Goal: Information Seeking & Learning: Learn about a topic

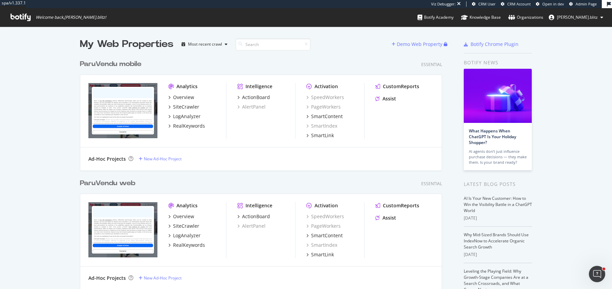
click at [121, 69] on div "ParuVendu mobile" at bounding box center [111, 64] width 62 height 10
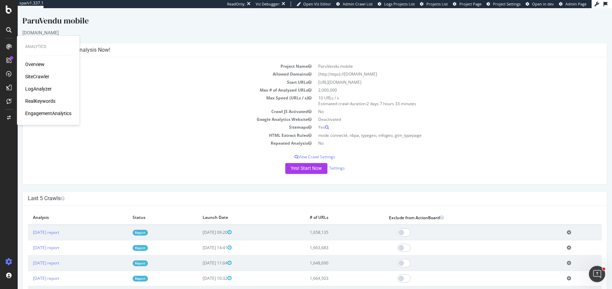
click at [36, 78] on div "SiteCrawler" at bounding box center [37, 76] width 24 height 7
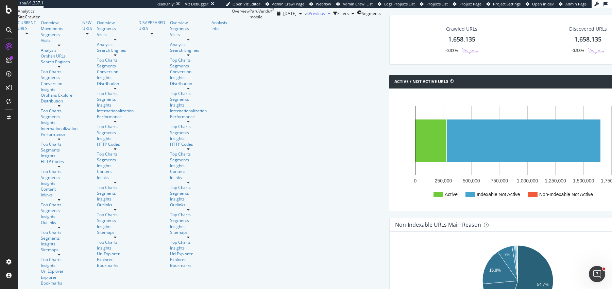
click at [309, 16] on span "Previous" at bounding box center [317, 14] width 16 height 6
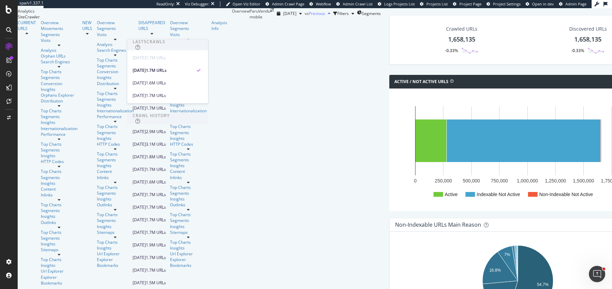
click at [309, 16] on span "Previous" at bounding box center [317, 14] width 16 height 6
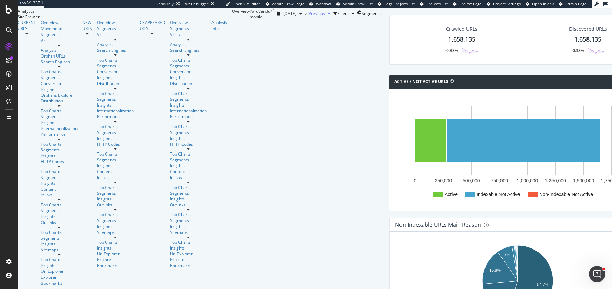
click at [309, 16] on span "Previous" at bounding box center [317, 14] width 16 height 6
click at [279, 19] on div "2025 Aug. 25th vs Previous Filters Segments" at bounding box center [327, 13] width 107 height 11
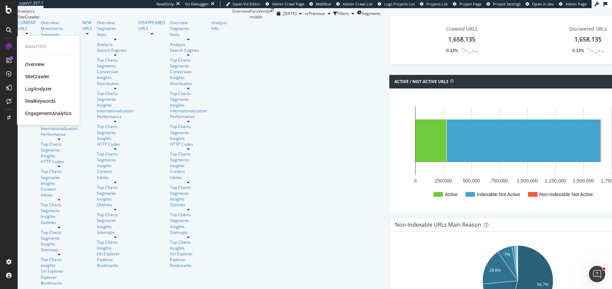
click at [48, 101] on div "RealKeywords" at bounding box center [40, 101] width 30 height 7
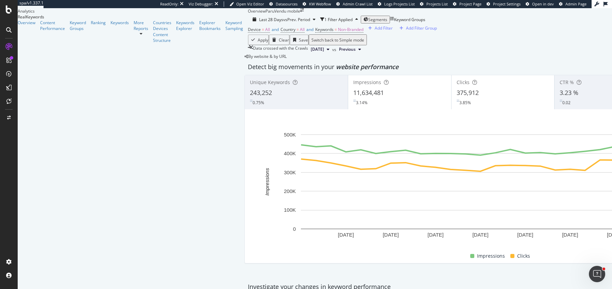
click at [245, 59] on div "By website & by URL" at bounding box center [266, 56] width 42 height 6
click at [336, 71] on span "website performance" at bounding box center [367, 67] width 63 height 8
click at [245, 59] on div "By website & by URL" at bounding box center [266, 56] width 42 height 6
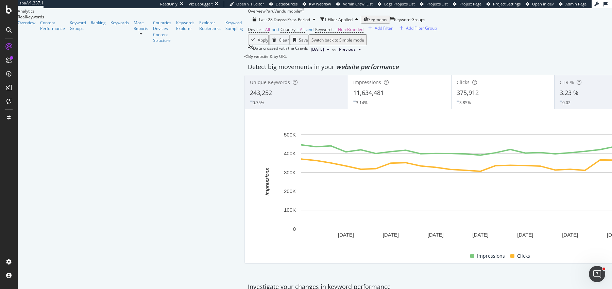
scroll to position [21, 0]
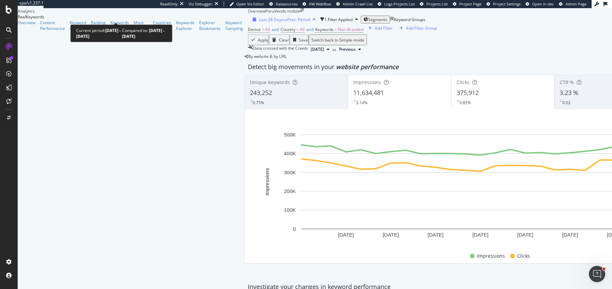
click at [283, 17] on span "vs Prev. Period" at bounding box center [296, 20] width 27 height 6
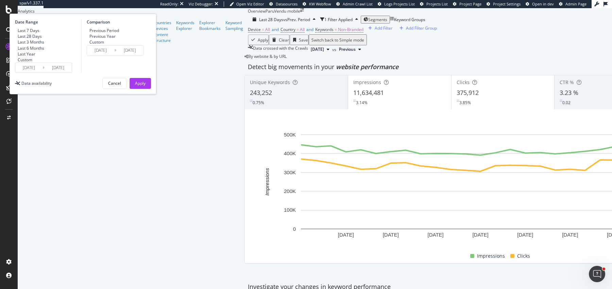
click at [44, 45] on div "Last 3 Months" at bounding box center [31, 42] width 27 height 6
type input "2025/05/25"
type input "2025/02/22"
type input "2025/05/24"
drag, startPoint x: 174, startPoint y: 44, endPoint x: 202, endPoint y: 63, distance: 33.5
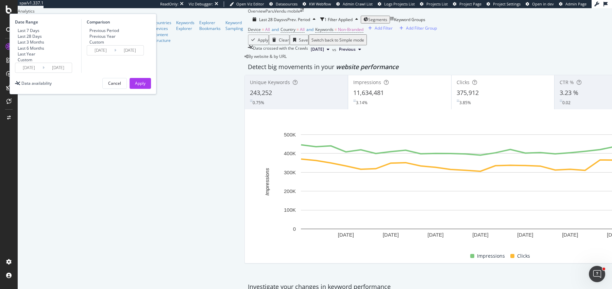
click at [116, 39] on div "Previous Year" at bounding box center [102, 36] width 26 height 6
type input "2024/05/26"
type input "2024/08/25"
click at [156, 94] on div "Date Range Last 7 Days Last 28 Days Last 3 Months Last 6 Months Last Year Custo…" at bounding box center [83, 54] width 147 height 81
click at [146, 88] on div "Apply" at bounding box center [140, 83] width 11 height 10
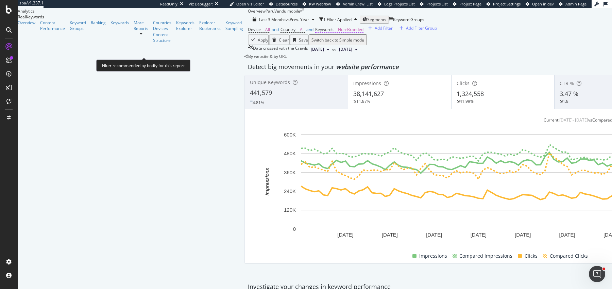
click at [338, 32] on span "Non-Branded" at bounding box center [351, 30] width 26 height 6
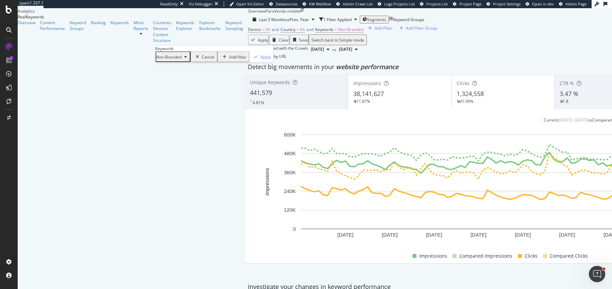
click at [194, 51] on div "Keywords" at bounding box center [214, 49] width 118 height 6
click at [182, 60] on span "Non-Branded" at bounding box center [169, 57] width 26 height 6
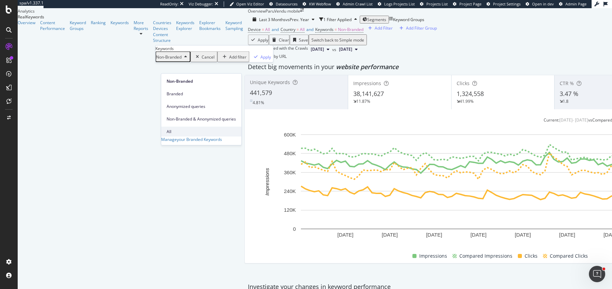
click at [175, 129] on span "All" at bounding box center [201, 132] width 69 height 6
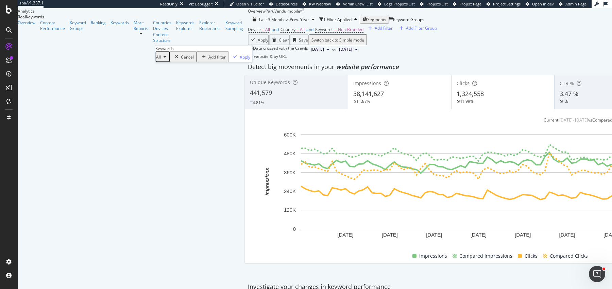
click at [231, 59] on div "button" at bounding box center [235, 57] width 9 height 4
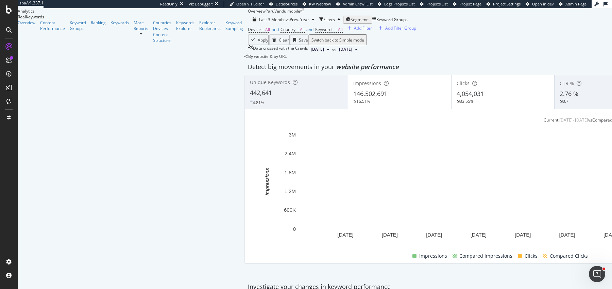
click at [336, 71] on span "website performance" at bounding box center [367, 67] width 63 height 8
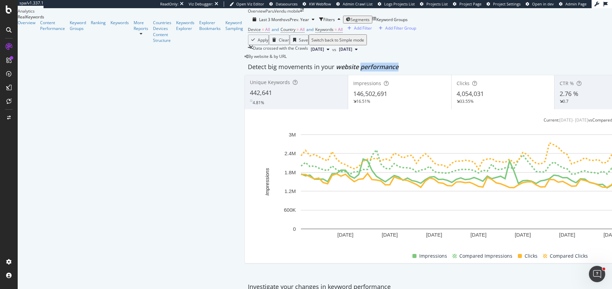
click at [336, 71] on span "website performance" at bounding box center [367, 67] width 63 height 8
click at [248, 71] on div "Detect big movements in your website performance" at bounding box center [503, 67] width 510 height 9
click at [353, 95] on div "146,502,691" at bounding box center [399, 93] width 93 height 9
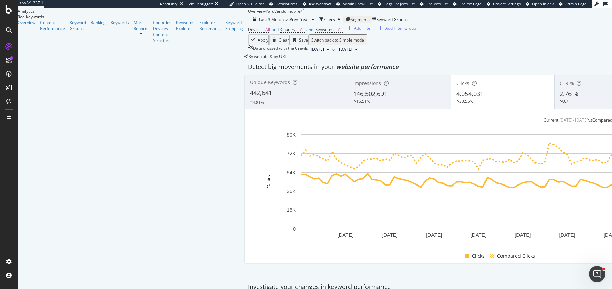
click at [134, 36] on div at bounding box center [141, 34] width 15 height 4
click at [91, 26] on div "Ranking" at bounding box center [98, 23] width 15 height 6
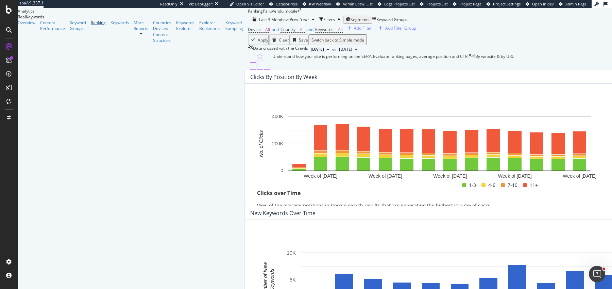
scroll to position [15, 0]
click at [111, 26] on div "Keywords" at bounding box center [120, 23] width 18 height 6
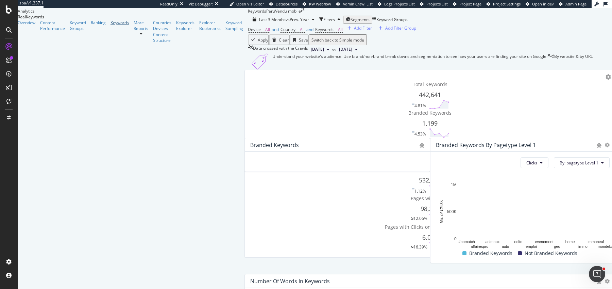
scroll to position [14, 0]
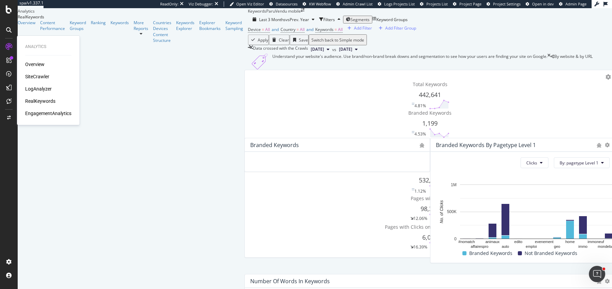
click at [39, 78] on div "SiteCrawler" at bounding box center [37, 76] width 24 height 7
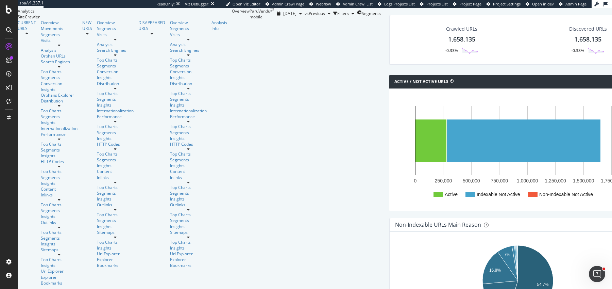
click at [386, 114] on div "Active / Not Active URLs Chart (by Value) Chart (by Percentage) Table Expand Ex…" at bounding box center [518, 146] width 264 height 143
click at [386, 163] on div "Active / Not Active URLs Chart (by Value) Chart (by Percentage) Table Expand Ex…" at bounding box center [518, 146] width 264 height 143
click at [386, 115] on div "Active / Not Active URLs Chart (by Value) Chart (by Percentage) Table Expand Ex…" at bounding box center [518, 146] width 264 height 143
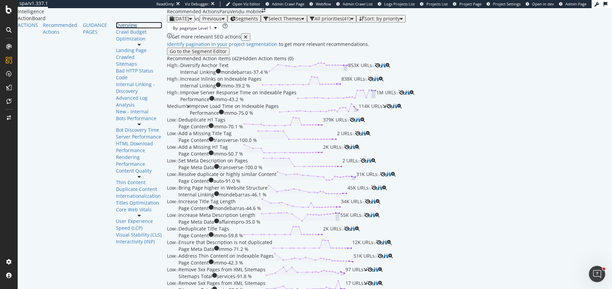
click at [116, 29] on div "Overview" at bounding box center [139, 25] width 46 height 7
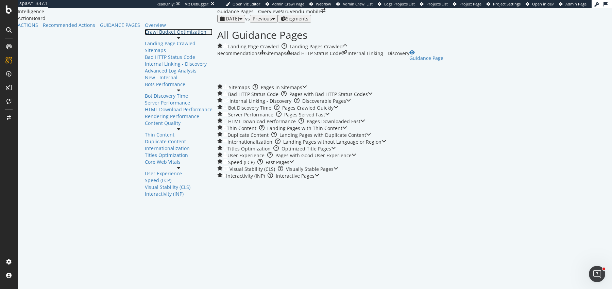
click at [145, 35] on div "Crawl Budget Optimization" at bounding box center [179, 32] width 68 height 7
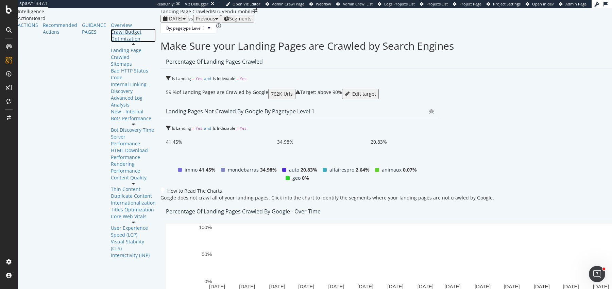
scroll to position [67, 0]
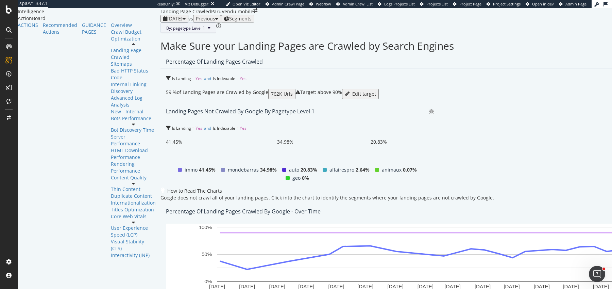
click at [166, 31] on span "By: pagetype Level 1" at bounding box center [185, 28] width 39 height 6
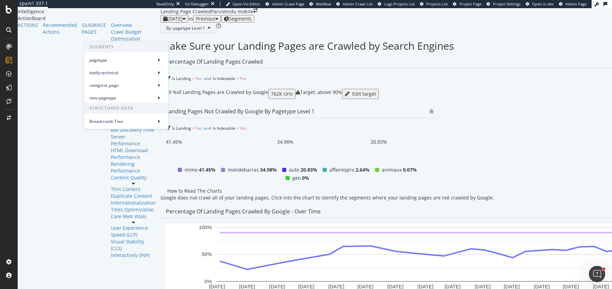
click at [166, 31] on span "By: pagetype Level 1" at bounding box center [185, 28] width 39 height 6
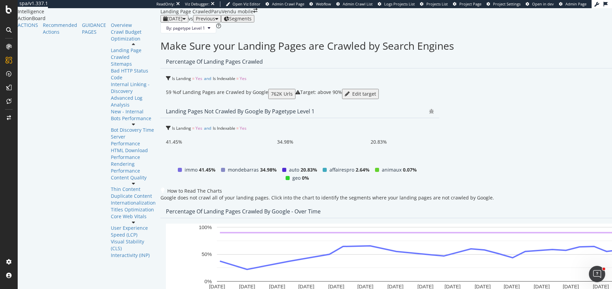
scroll to position [79, 0]
click at [258, 102] on div "Make Sure your Landing Pages are Crawled by Search Engines Percentage of Landin…" at bounding box center [421, 254] width 520 height 428
click at [132, 127] on icon at bounding box center [133, 124] width 3 height 5
click at [111, 133] on div "Bot Discovery Time" at bounding box center [133, 130] width 45 height 7
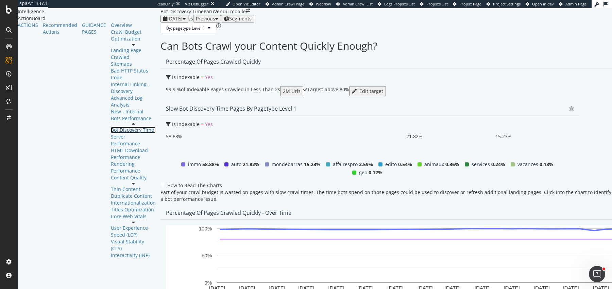
scroll to position [75, 0]
click at [132, 186] on icon at bounding box center [133, 183] width 3 height 5
click at [111, 186] on div "Thin Content" at bounding box center [133, 189] width 45 height 7
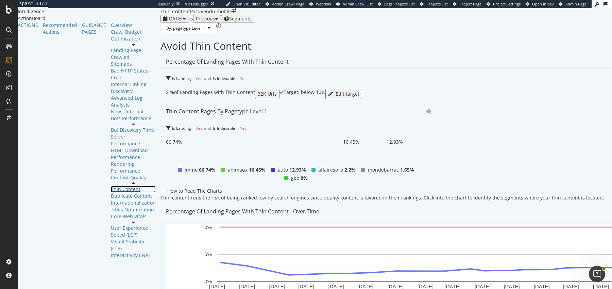
scroll to position [10, 0]
click at [111, 193] on div "Duplicate Content" at bounding box center [133, 196] width 45 height 7
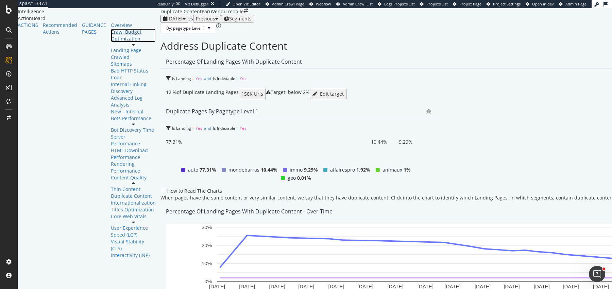
click at [111, 42] on div "Crawl Budget Optimization" at bounding box center [133, 36] width 45 height 14
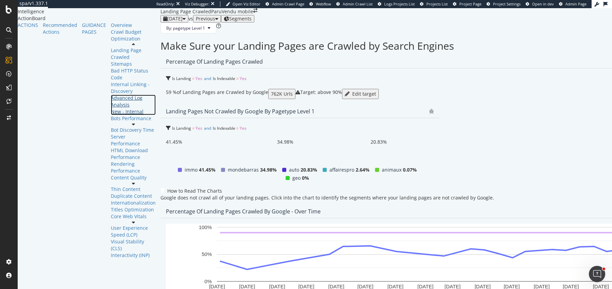
click at [111, 115] on div "Advanced Log Analysis New - Internal" at bounding box center [133, 105] width 45 height 20
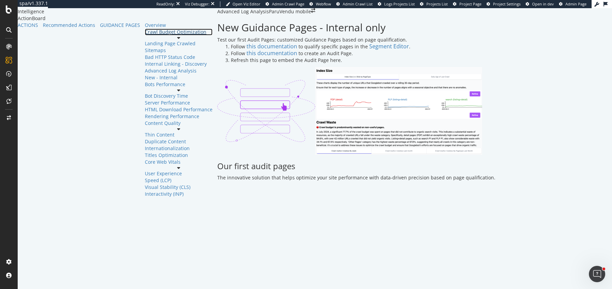
click at [145, 35] on div "Crawl Budget Optimization" at bounding box center [179, 32] width 68 height 7
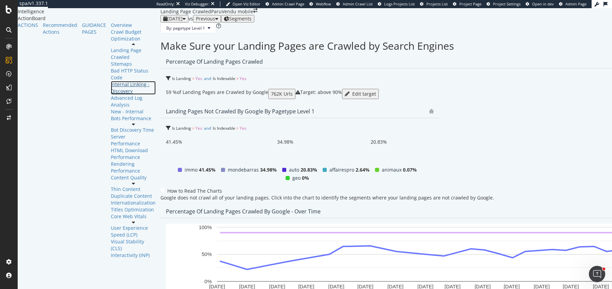
click at [111, 95] on div "Internal Linking - Discovery" at bounding box center [133, 88] width 45 height 14
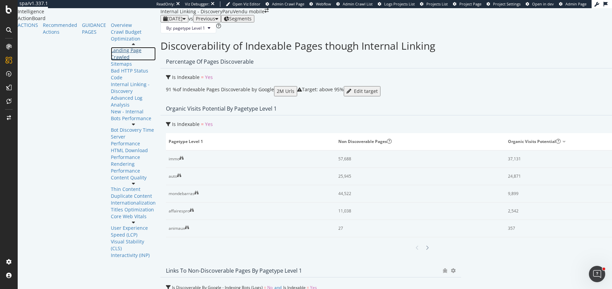
click at [111, 61] on div "Landing Page Crawled" at bounding box center [133, 54] width 45 height 14
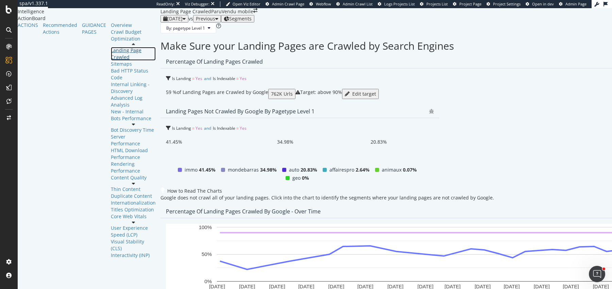
scroll to position [42, 0]
click at [256, 86] on div "Percentage of Landing Pages Crawled Is Landing = Yes and Is Indexable = Yes 59 …" at bounding box center [421, 121] width 520 height 133
click at [132, 47] on icon at bounding box center [133, 44] width 3 height 5
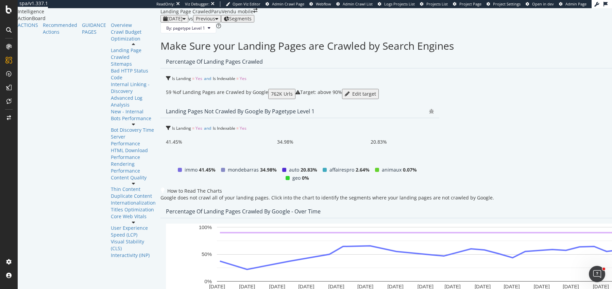
scroll to position [35, 0]
click at [166, 59] on div "Percentage of Landing Pages Crawled" at bounding box center [214, 61] width 97 height 7
click at [166, 58] on div "Percentage of Landing Pages Crawled" at bounding box center [214, 61] width 97 height 7
drag, startPoint x: 163, startPoint y: 59, endPoint x: 127, endPoint y: 58, distance: 36.1
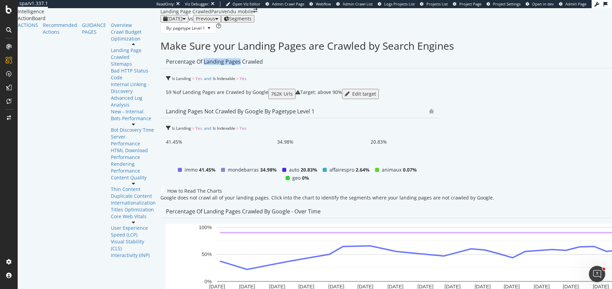
click at [166, 58] on div "Percentage of Landing Pages Crawled" at bounding box center [214, 61] width 97 height 7
click at [257, 73] on div "Percentage of Landing Pages Crawled Is Landing = Yes and Is Indexable = Yes 59 …" at bounding box center [421, 121] width 520 height 133
click at [240, 81] on span "Yes" at bounding box center [243, 79] width 7 height 6
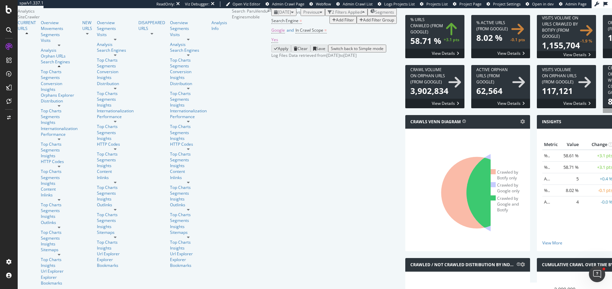
scroll to position [26, 0]
click at [397, 16] on div "2025 Aug. 25th vs Previous 2 Filters Applied Segments" at bounding box center [334, 12] width 126 height 8
click at [406, 108] on span at bounding box center [435, 86] width 59 height 43
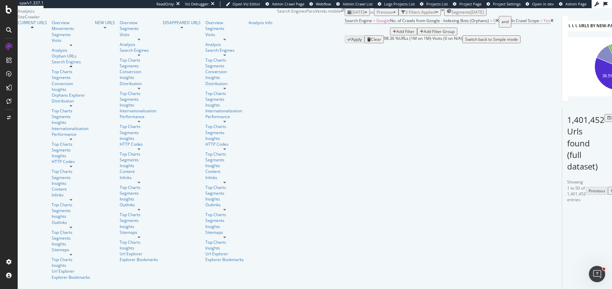
click at [565, 235] on span "[URL][DOMAIN_NAME]" at bounding box center [586, 232] width 43 height 6
drag, startPoint x: 85, startPoint y: 250, endPoint x: 135, endPoint y: 251, distance: 49.7
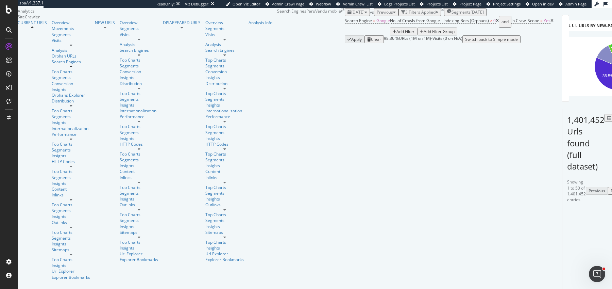
click at [562, 245] on td "[URL][DOMAIN_NAME]" at bounding box center [602, 234] width 81 height 21
click at [565, 235] on span "[URL][DOMAIN_NAME]" at bounding box center [586, 232] width 43 height 6
click at [565, 229] on span "[URL][DOMAIN_NAME]" at bounding box center [586, 232] width 43 height 6
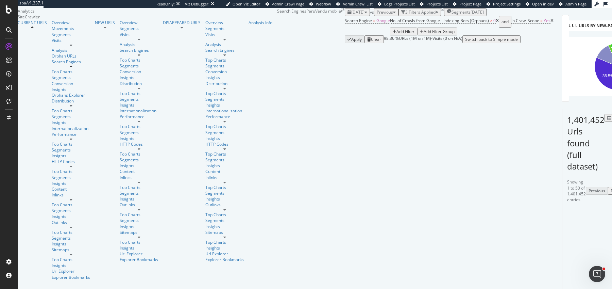
click at [565, 229] on span "[URL][DOMAIN_NAME]" at bounding box center [586, 232] width 43 height 6
click at [565, 251] on span "[URL][DOMAIN_NAME]" at bounding box center [586, 254] width 43 height 6
drag, startPoint x: 148, startPoint y: 222, endPoint x: 87, endPoint y: 221, distance: 61.2
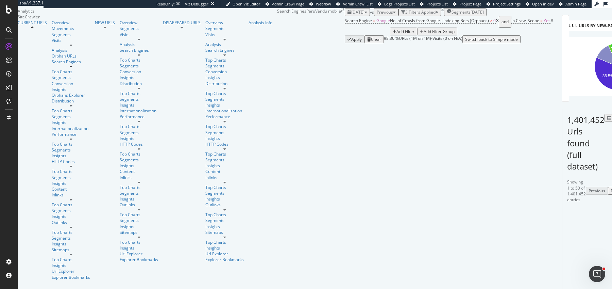
click at [565, 251] on div "[URL][DOMAIN_NAME]" at bounding box center [602, 256] width 75 height 10
click at [565, 251] on span "[URL][DOMAIN_NAME]" at bounding box center [586, 254] width 43 height 6
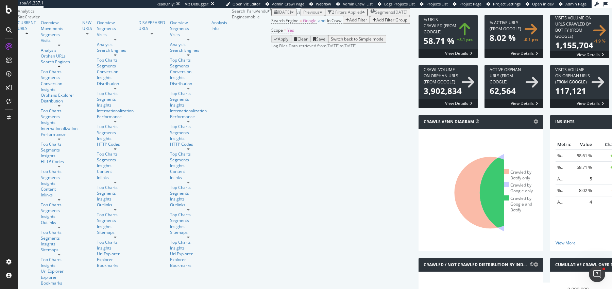
click at [547, 115] on div "Visits Volume on Orphan URLs (from google) × Close Chart search-engines-google-…" at bounding box center [580, 90] width 66 height 50
click at [278, 13] on span "[DATE]" at bounding box center [284, 12] width 13 height 6
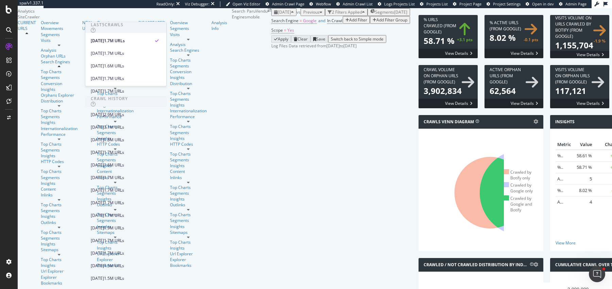
scroll to position [178, 0]
click at [104, 225] on div "[DATE]" at bounding box center [97, 228] width 13 height 6
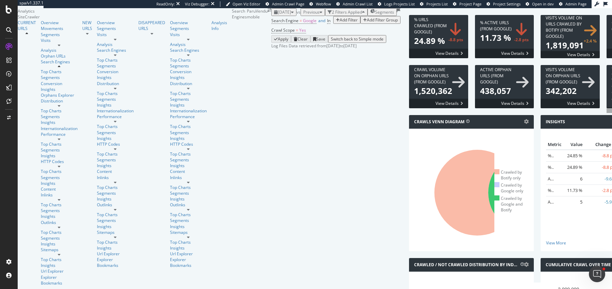
scroll to position [228, 0]
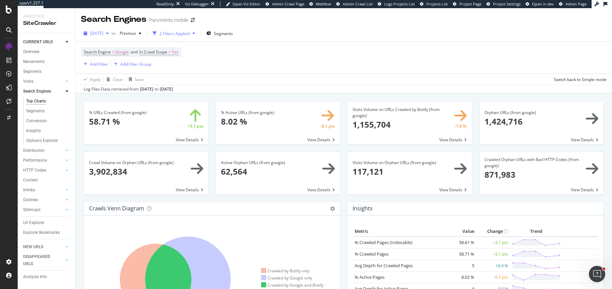
click at [100, 36] on div "[DATE]" at bounding box center [96, 33] width 31 height 10
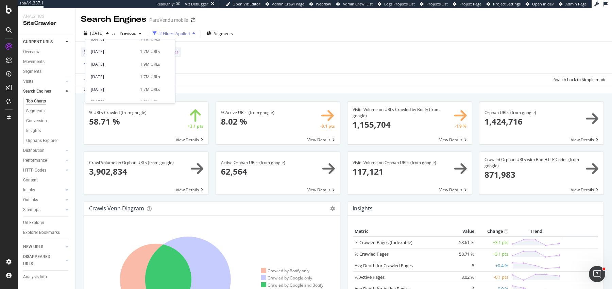
scroll to position [179, 0]
click at [140, 67] on div "1.9M URLs" at bounding box center [150, 66] width 20 height 6
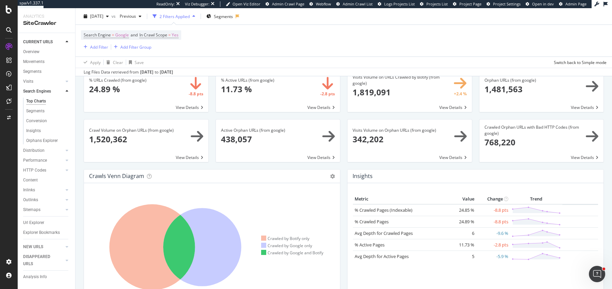
scroll to position [23, 0]
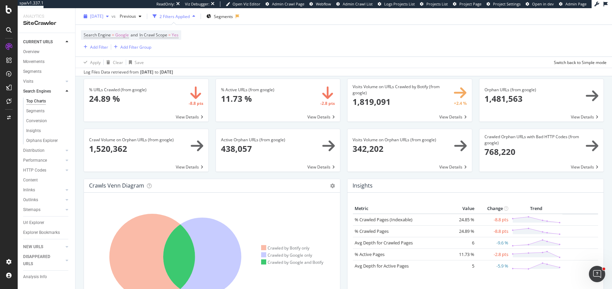
click at [99, 14] on span "[DATE]" at bounding box center [96, 16] width 13 height 6
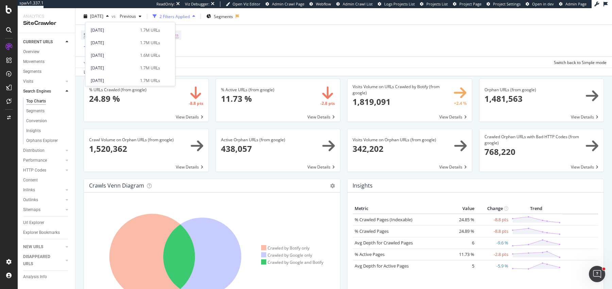
scroll to position [0, 0]
click at [335, 45] on div "Search Engine = Google and In Crawl Scope = Yes Add Filter Add Filter Group" at bounding box center [344, 41] width 526 height 32
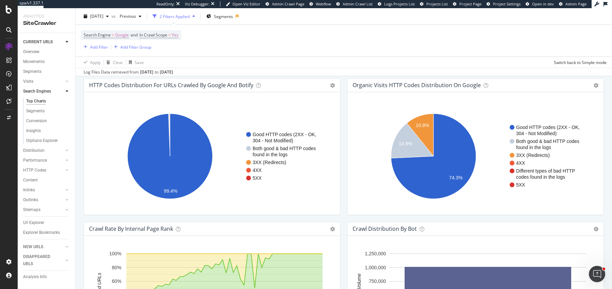
scroll to position [796, 0]
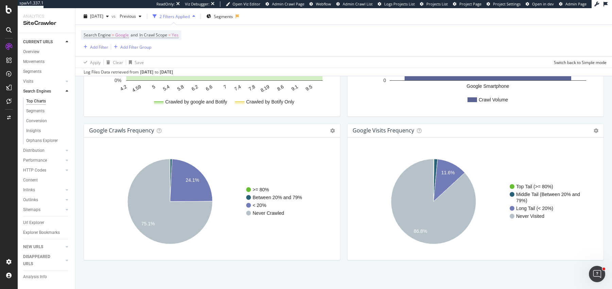
click at [101, 25] on div "Search Engine = Google and In Crawl Scope = Yes Add Filter Add Filter Group" at bounding box center [344, 41] width 526 height 32
click at [101, 20] on div "[DATE]" at bounding box center [96, 16] width 31 height 10
click at [341, 127] on div "google Crawls Frequency Chart (by Value) Table Expand Export as CSV Export as P…" at bounding box center [212, 195] width 264 height 144
click at [103, 16] on span "[DATE]" at bounding box center [96, 16] width 13 height 6
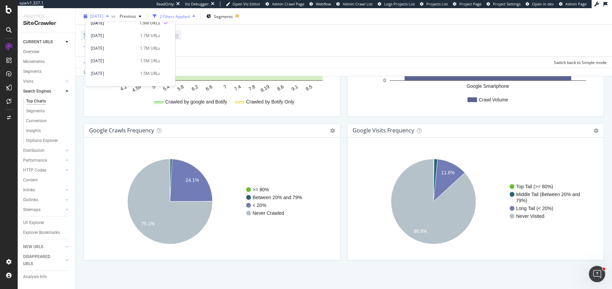
scroll to position [203, 0]
click at [116, 37] on div "[DATE]" at bounding box center [113, 37] width 45 height 6
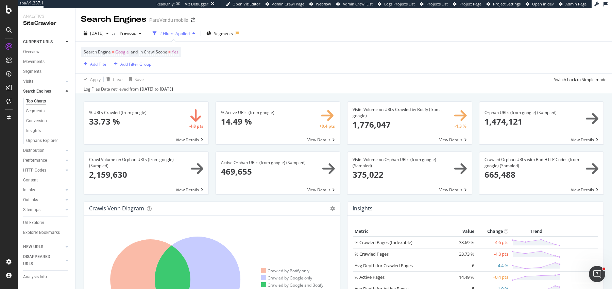
click at [110, 27] on div "[DATE] vs Previous 2 Filters Applied Segments Search Engine = Google and In Cra…" at bounding box center [344, 59] width 537 height 68
click at [105, 30] on div "[DATE]" at bounding box center [96, 33] width 31 height 10
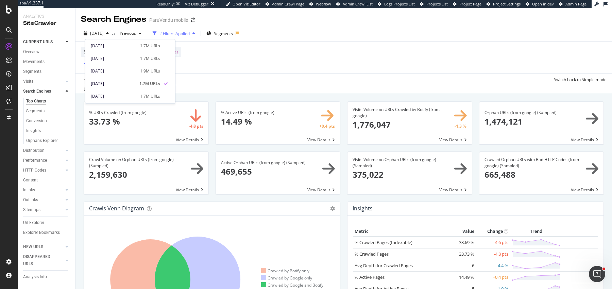
scroll to position [177, 0]
click at [215, 194] on div "Active Orphan URLs (from google) (Sampled) × Close Chart search-engines-google-…" at bounding box center [278, 176] width 132 height 50
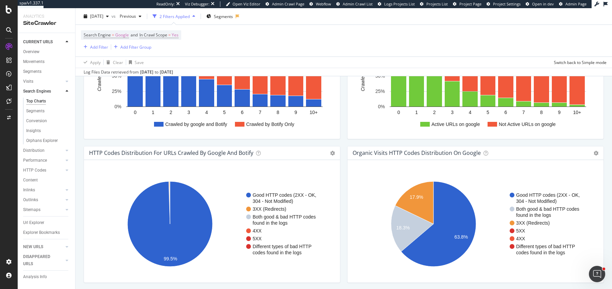
scroll to position [0, 0]
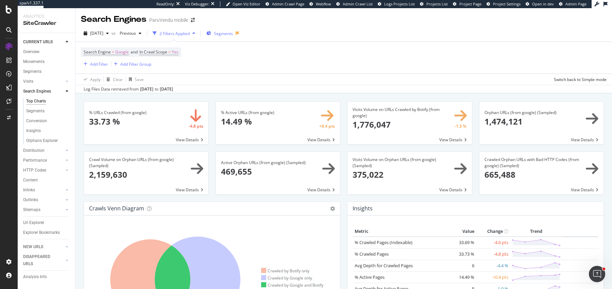
click at [211, 35] on icon "button" at bounding box center [208, 33] width 5 height 4
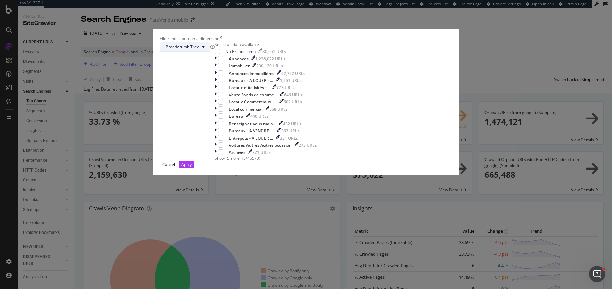
click at [199, 50] on span "Breadcrumb Tree" at bounding box center [183, 47] width 34 height 6
click at [258, 102] on span "pagetype" at bounding box center [267, 101] width 44 height 6
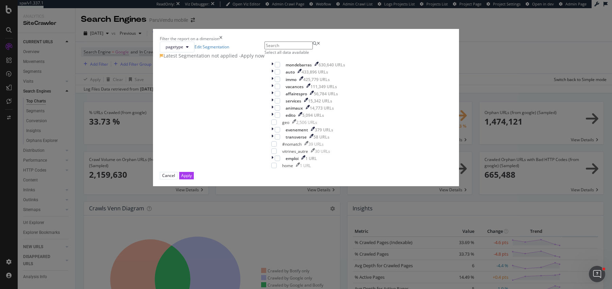
click at [222, 36] on icon "times" at bounding box center [220, 39] width 3 height 6
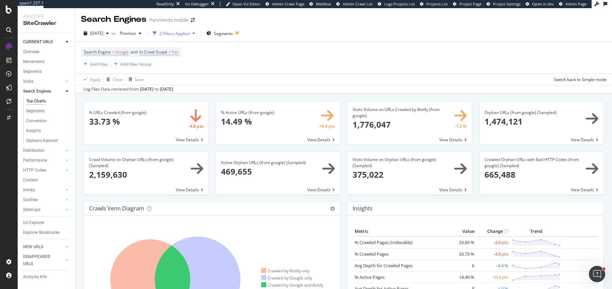
click at [169, 167] on span at bounding box center [146, 173] width 125 height 43
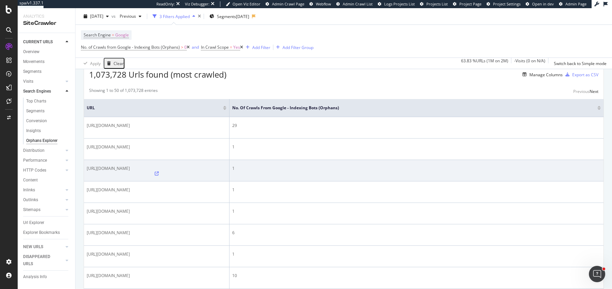
scroll to position [123, 0]
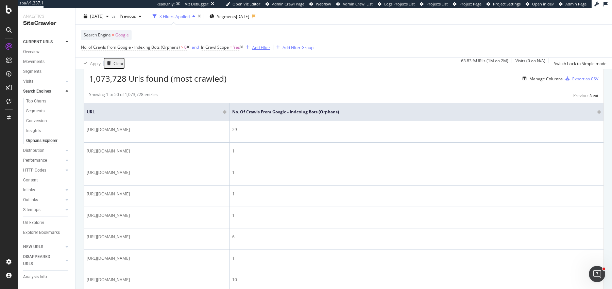
click at [267, 44] on div "Add Filter" at bounding box center [256, 47] width 27 height 7
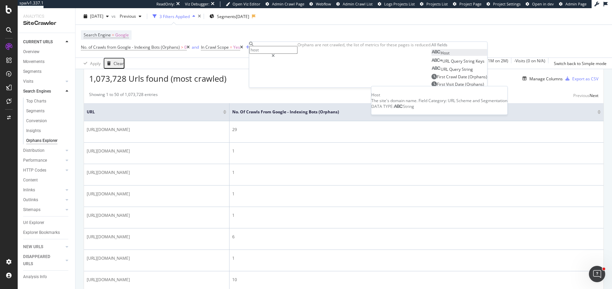
type input "host"
click at [432, 56] on div "Host" at bounding box center [441, 53] width 18 height 6
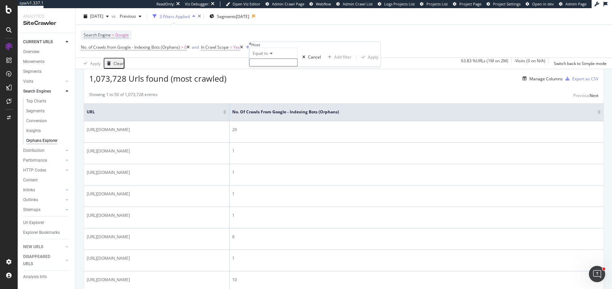
click at [279, 66] on input "text" at bounding box center [273, 63] width 48 height 8
click at [269, 80] on span "m.paruvendu.fr" at bounding box center [259, 77] width 17 height 6
type input "m.paruvendu.fr"
click at [368, 62] on div "Apply" at bounding box center [373, 59] width 11 height 6
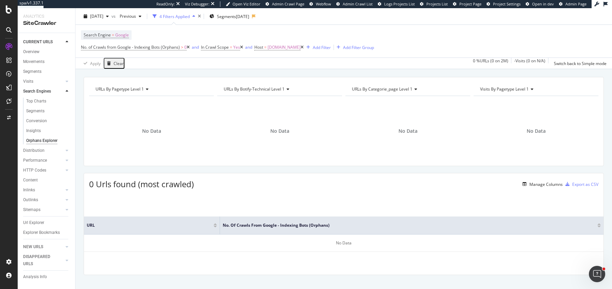
scroll to position [18, 0]
click at [243, 47] on icon at bounding box center [241, 47] width 3 height 4
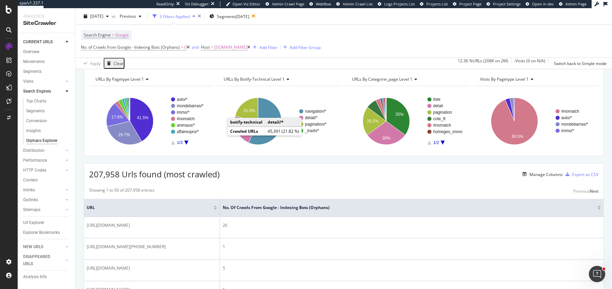
scroll to position [31, 0]
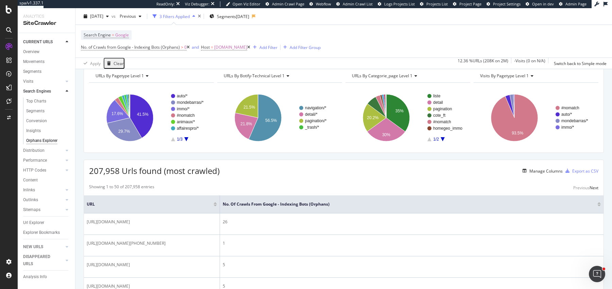
click at [101, 172] on span "207,958 Urls found (most crawled)" at bounding box center [154, 170] width 131 height 11
click at [110, 171] on span "207,958 Urls found (most crawled)" at bounding box center [154, 170] width 131 height 11
drag, startPoint x: 90, startPoint y: 171, endPoint x: 127, endPoint y: 171, distance: 36.7
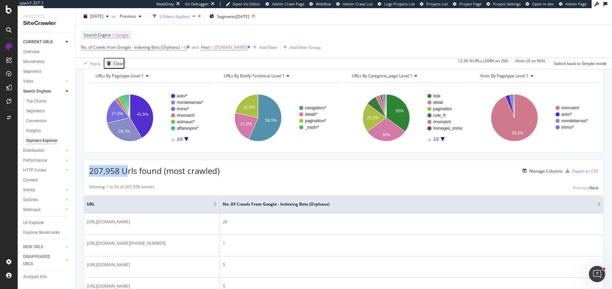
click at [127, 171] on span "207,958 Urls found (most crawled)" at bounding box center [154, 170] width 131 height 11
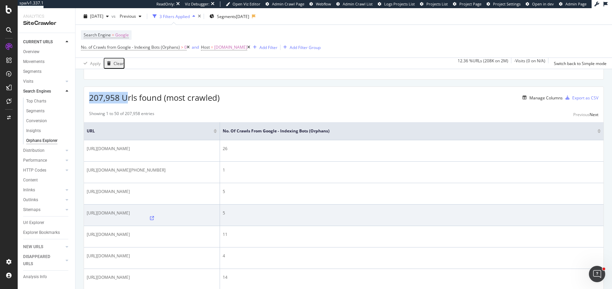
scroll to position [0, 0]
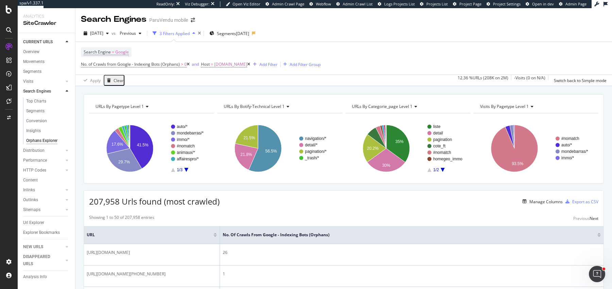
click at [234, 214] on div "Showing 1 to 50 of 207,958 entries Previous Next" at bounding box center [344, 218] width 520 height 8
click at [119, 204] on span "207,958 Urls found (most crawled)" at bounding box center [154, 201] width 131 height 11
click at [117, 203] on span "207,958 Urls found (most crawled)" at bounding box center [154, 201] width 131 height 11
click at [89, 32] on div "button" at bounding box center [85, 33] width 9 height 4
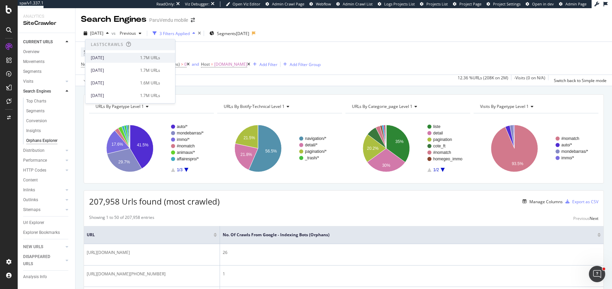
click at [114, 59] on div "[DATE]" at bounding box center [113, 58] width 45 height 6
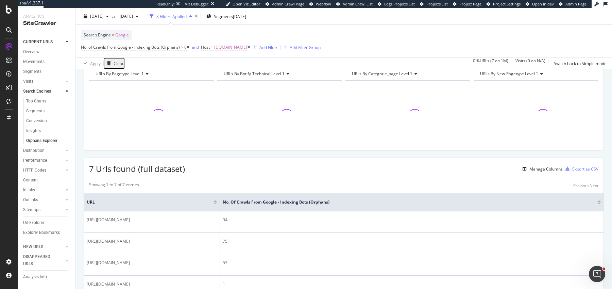
scroll to position [43, 0]
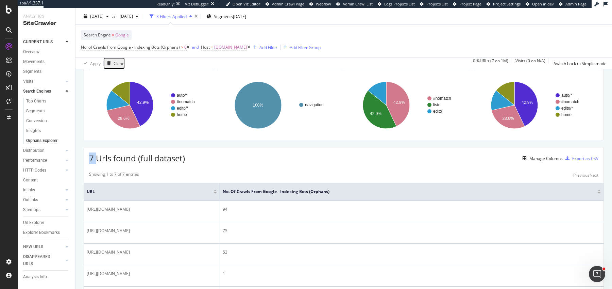
drag, startPoint x: 89, startPoint y: 159, endPoint x: 95, endPoint y: 159, distance: 6.1
click at [95, 159] on span "7 Urls found (full dataset)" at bounding box center [137, 157] width 96 height 11
click at [224, 150] on div "7 Urls found (full dataset) Manage Columns Export as CSV" at bounding box center [344, 155] width 520 height 17
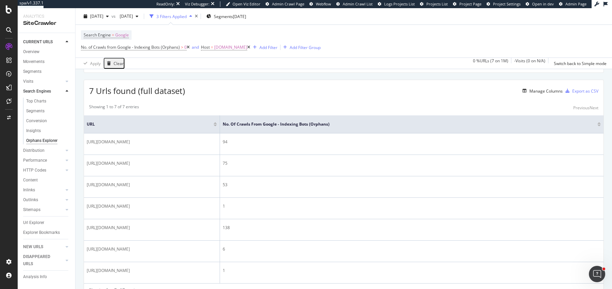
scroll to position [111, 0]
click at [90, 91] on span "7 Urls found (full dataset)" at bounding box center [137, 90] width 96 height 11
click at [248, 101] on div "Showing 1 to 7 of 7 entries Previous Next URL No. of Crawls from Google - Index…" at bounding box center [344, 199] width 520 height 198
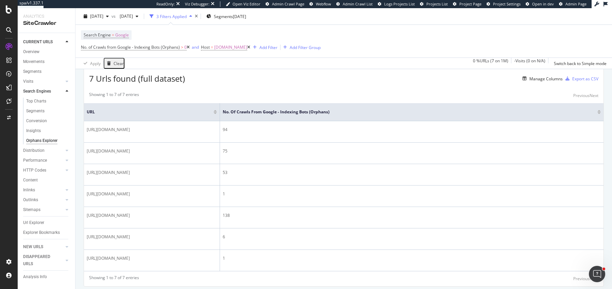
scroll to position [132, 0]
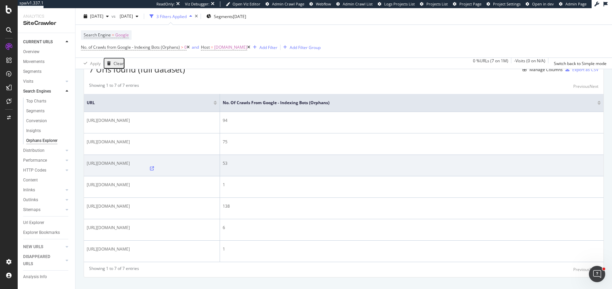
click at [225, 160] on div "53" at bounding box center [412, 163] width 378 height 6
click at [130, 160] on span "http://m.paruvendu.fr/a/voiture-occasion/mercedes/classe-c/?xtor=AD-1697" at bounding box center [108, 163] width 43 height 6
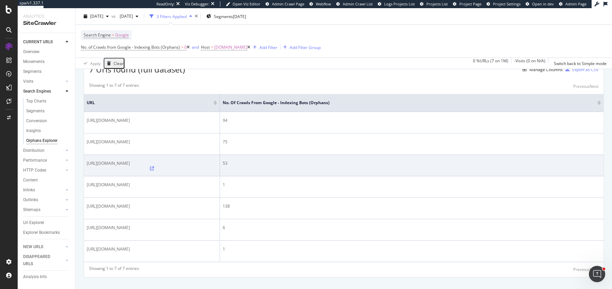
click at [212, 160] on div "http://m.paruvendu.fr/a/voiture-occasion/mercedes/classe-c/?xtor=AD-1697" at bounding box center [152, 165] width 130 height 10
click at [154, 166] on icon at bounding box center [152, 168] width 4 height 4
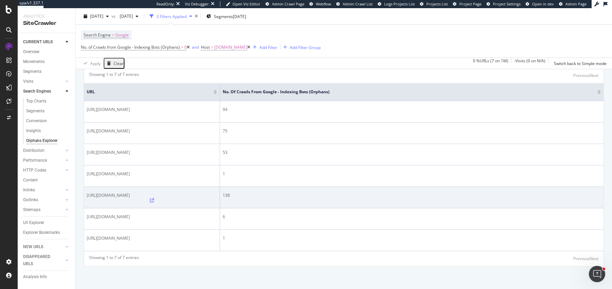
scroll to position [144, 0]
click at [130, 194] on span "http://m.paruvendu.fr/auto-moto/" at bounding box center [108, 195] width 43 height 6
click at [227, 192] on div "138" at bounding box center [412, 195] width 378 height 6
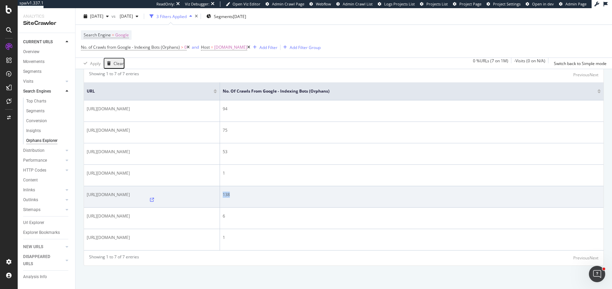
click at [226, 192] on div "138" at bounding box center [412, 195] width 378 height 6
click at [130, 195] on span "http://m.paruvendu.fr/auto-moto/" at bounding box center [108, 195] width 43 height 6
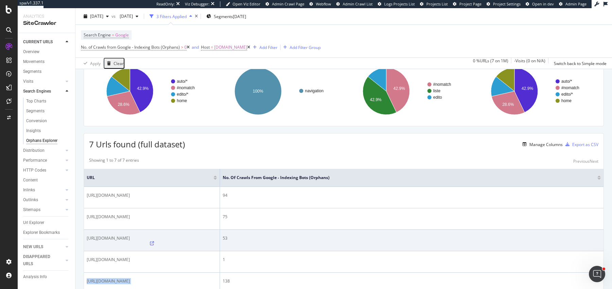
scroll to position [0, 0]
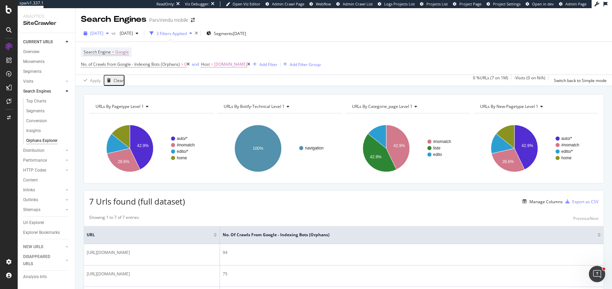
click at [103, 34] on span "[DATE]" at bounding box center [96, 33] width 13 height 6
click at [133, 34] on span "[DATE]" at bounding box center [125, 33] width 16 height 6
click at [245, 88] on div "URLs By pagetype Level 1 Chart (by Value) Table Expand Export as CSV Export as …" at bounding box center [344, 187] width 537 height 203
click at [36, 137] on div "Orphans Explorer" at bounding box center [41, 140] width 31 height 7
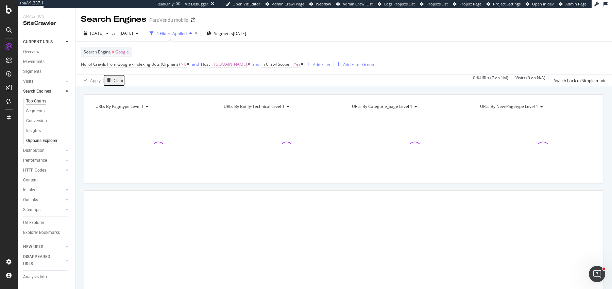
click at [35, 100] on div "Top Charts" at bounding box center [36, 101] width 20 height 7
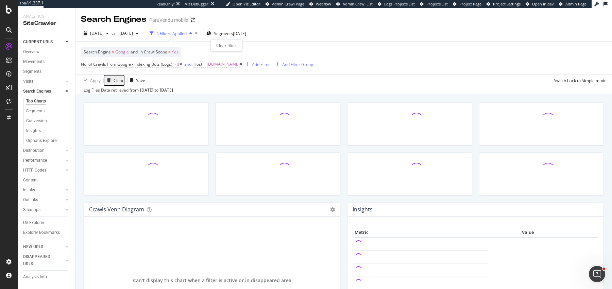
click at [198, 33] on icon "times" at bounding box center [196, 33] width 3 height 4
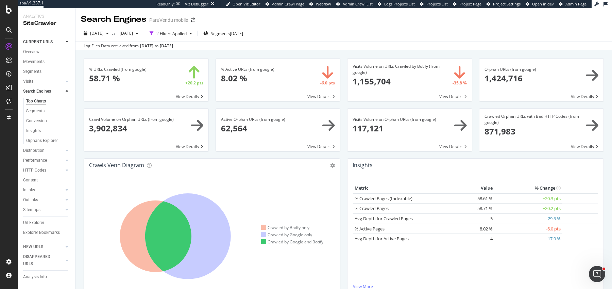
click at [345, 153] on div "Visits Volume on Orphan URLs (from google) × Close Chart search-engines-google-…" at bounding box center [410, 133] width 132 height 50
click at [343, 86] on div "% Active URLs (from google) × Close Chart search-engines-google-main-metric-act…" at bounding box center [278, 83] width 132 height 50
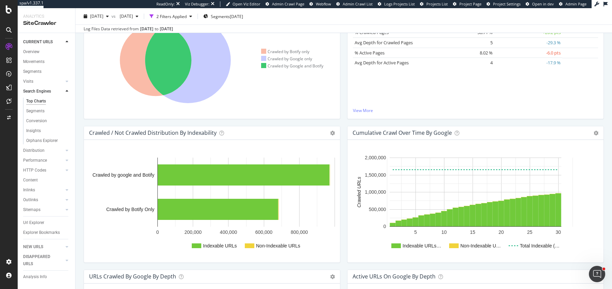
scroll to position [77, 0]
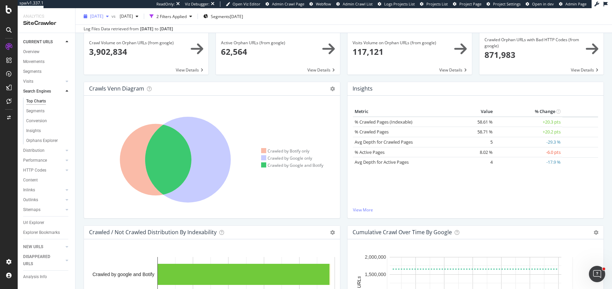
click at [98, 14] on span "[DATE]" at bounding box center [96, 16] width 13 height 6
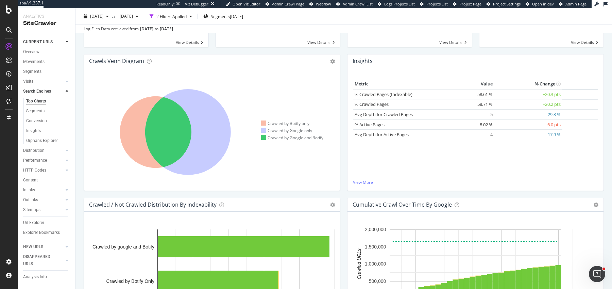
scroll to position [98, 0]
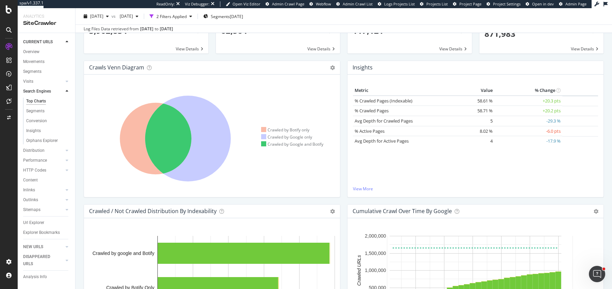
click at [345, 118] on div "Insights × Close Chart searchEngines-insight-panel-google- - API Requests List …" at bounding box center [476, 133] width 264 height 144
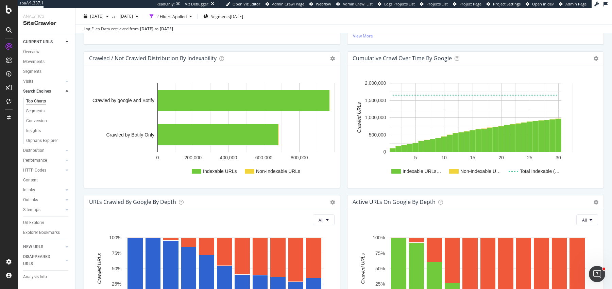
scroll to position [324, 0]
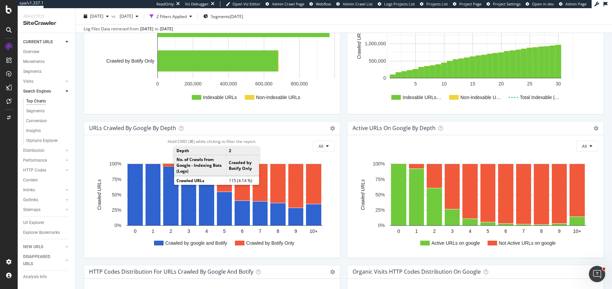
click at [169, 164] on rect "A chart." at bounding box center [170, 165] width 15 height 2
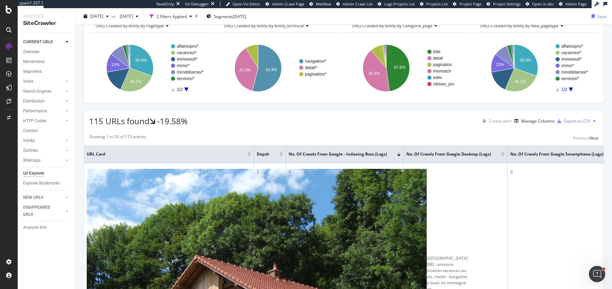
scroll to position [23, 0]
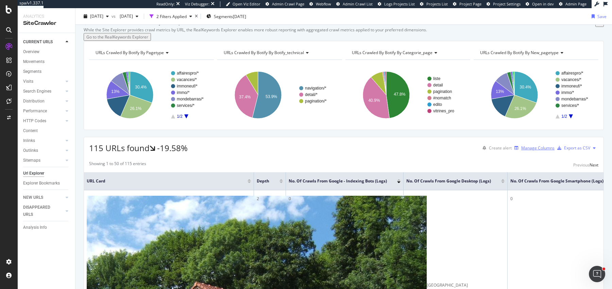
click at [533, 151] on div "Manage Columns" at bounding box center [538, 148] width 33 height 6
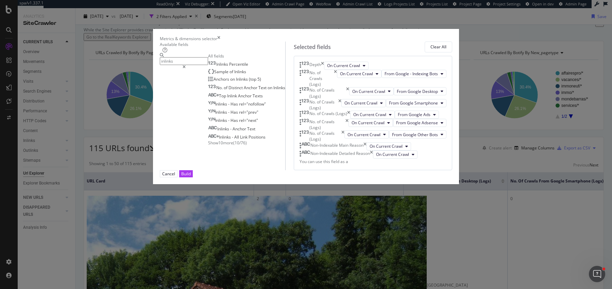
scroll to position [64, 0]
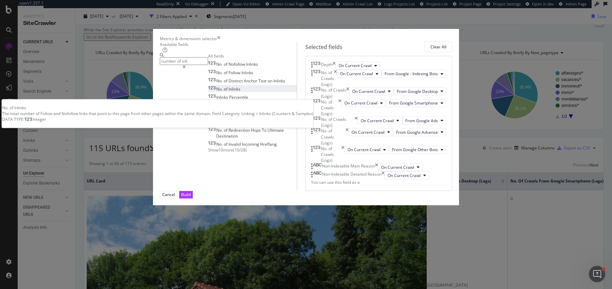
type input "number of inli"
click at [208, 92] on div "No. of Inlinks" at bounding box center [224, 89] width 32 height 6
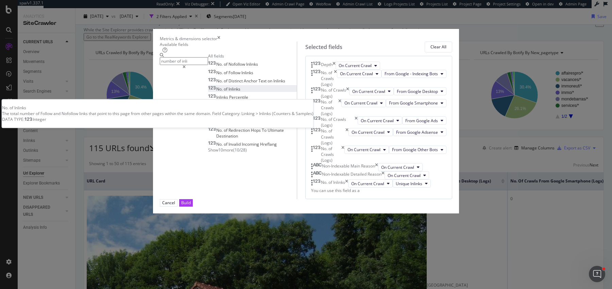
scroll to position [66, 0]
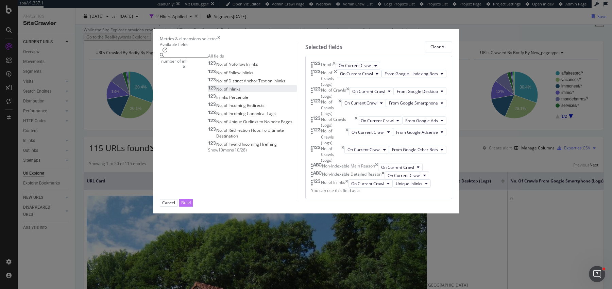
click at [191, 205] on div "Build" at bounding box center [186, 203] width 10 height 6
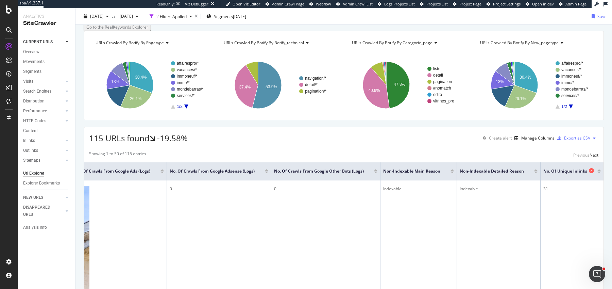
scroll to position [34, 0]
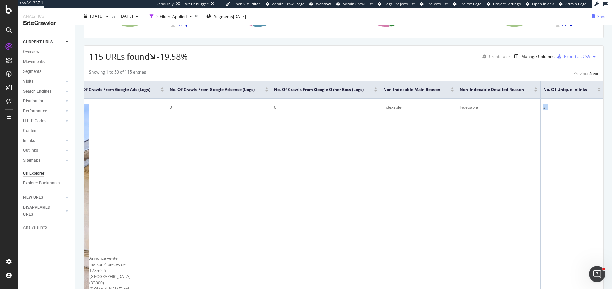
scroll to position [115, 0]
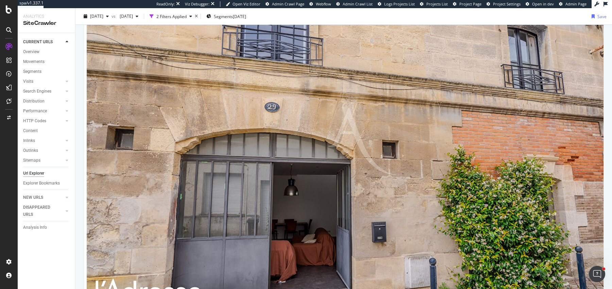
scroll to position [261, 0]
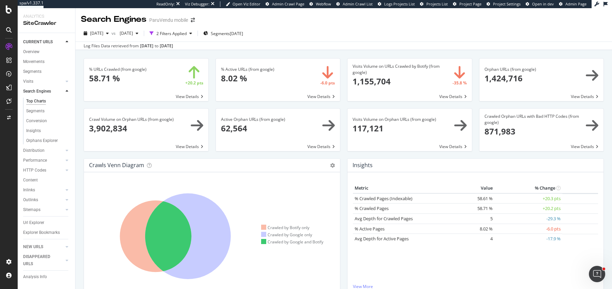
click at [345, 155] on div "Visits Volume on Orphan URLs (from google) × Close Chart search-engines-google-…" at bounding box center [410, 133] width 132 height 50
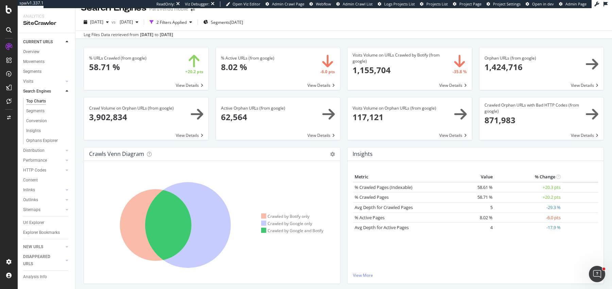
click at [342, 153] on div "Crawls Venn Diagram Chart (by Value) Table Expand Export as CSV × Close Chart s…" at bounding box center [212, 219] width 264 height 144
click at [343, 182] on div "Crawls Venn Diagram Chart (by Value) Table Expand Export as CSV × Close Chart s…" at bounding box center [212, 219] width 264 height 144
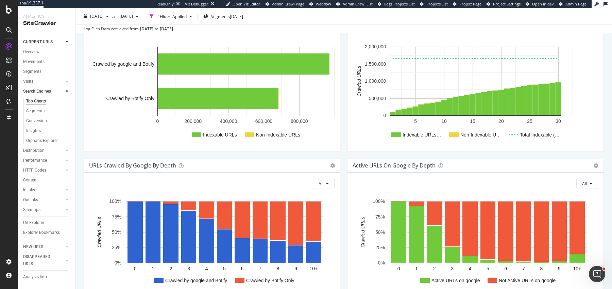
scroll to position [0, 0]
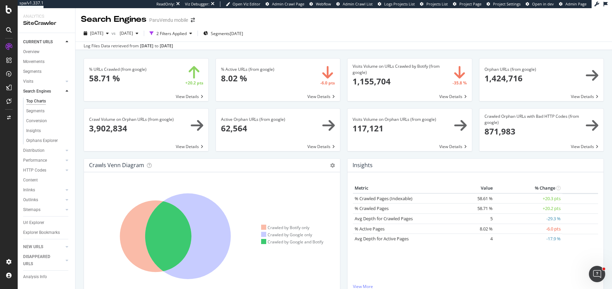
click at [343, 152] on div "Active Orphan URLs (from google) × Close Chart search-engines-google-active-pag…" at bounding box center [278, 133] width 132 height 50
click at [179, 145] on span at bounding box center [146, 130] width 125 height 43
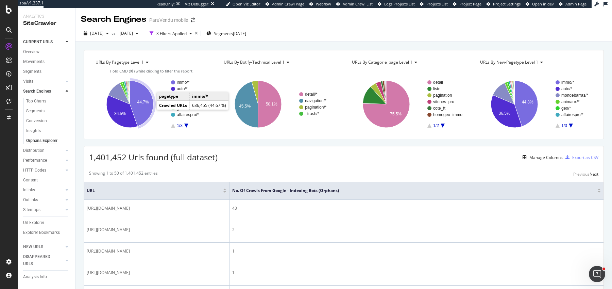
click at [139, 110] on icon "A chart." at bounding box center [141, 104] width 23 height 46
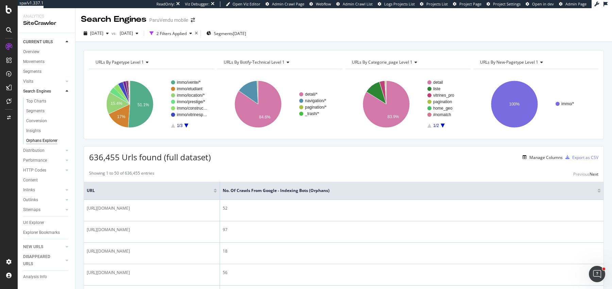
click at [187, 35] on div "2 Filters Applied" at bounding box center [171, 34] width 30 height 6
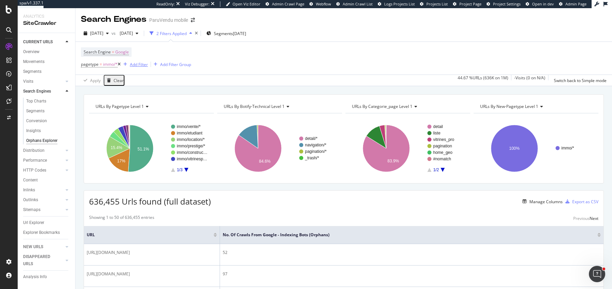
click at [140, 67] on div "Add Filter" at bounding box center [134, 64] width 27 height 7
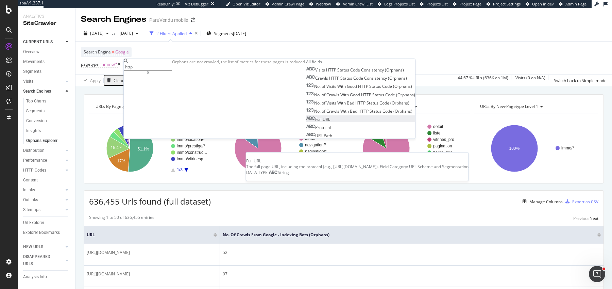
type input "https"
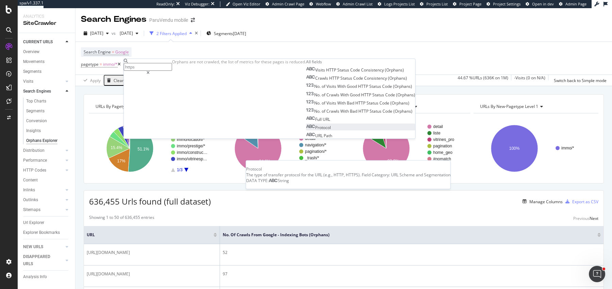
click at [306, 130] on div "Protocol" at bounding box center [318, 128] width 25 height 6
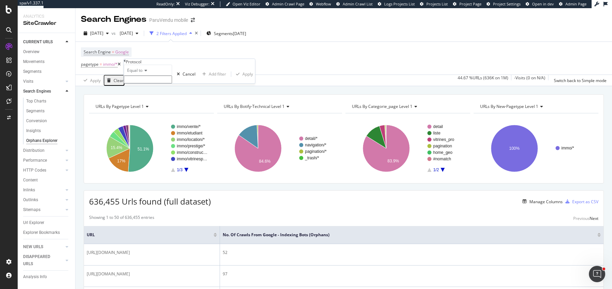
click at [143, 83] on input "text" at bounding box center [148, 80] width 48 height 8
click at [140, 90] on span "https" at bounding box center [133, 87] width 14 height 6
type input "https"
click at [233, 78] on div "button" at bounding box center [237, 76] width 9 height 4
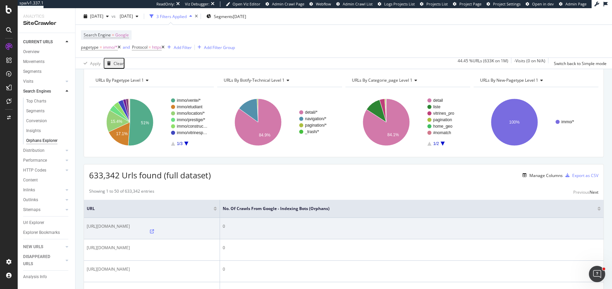
scroll to position [38, 0]
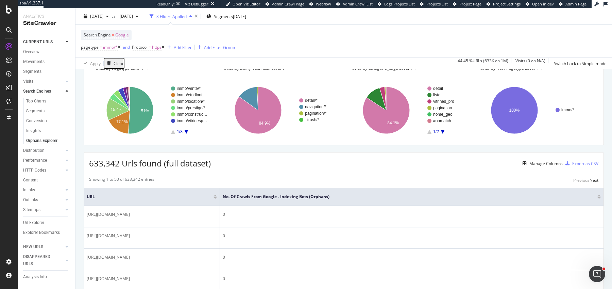
click at [600, 195] on div at bounding box center [599, 196] width 3 height 2
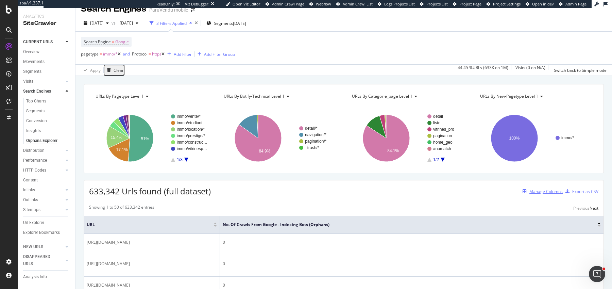
scroll to position [45, 0]
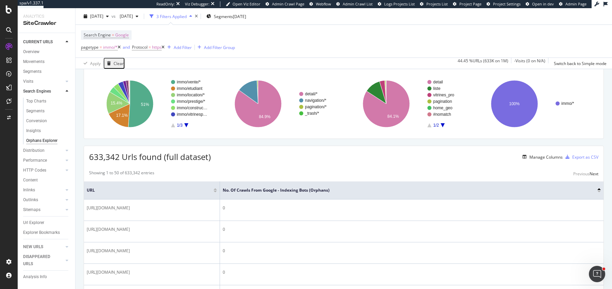
click at [600, 191] on div at bounding box center [599, 192] width 3 height 2
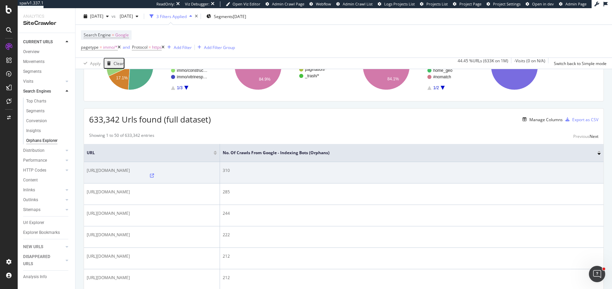
scroll to position [82, 0]
click at [130, 168] on span "https://www.paruvendu.fr/immobilier/a/vente-terrain-terrain-non-constructible/" at bounding box center [108, 170] width 43 height 6
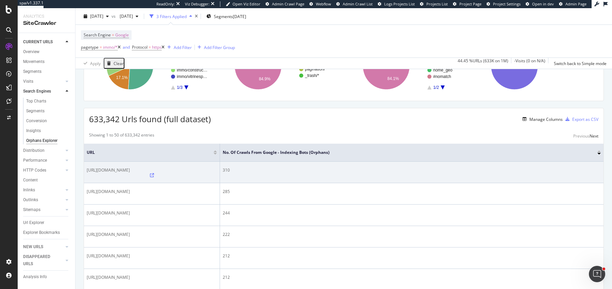
click at [154, 173] on icon at bounding box center [152, 175] width 4 height 4
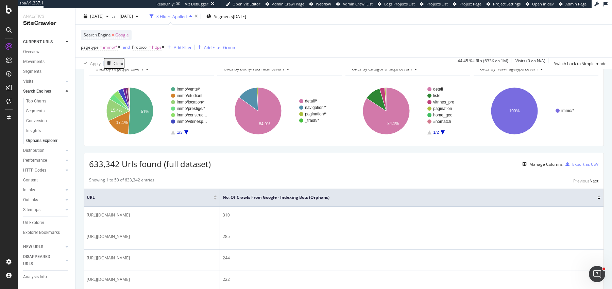
scroll to position [0, 0]
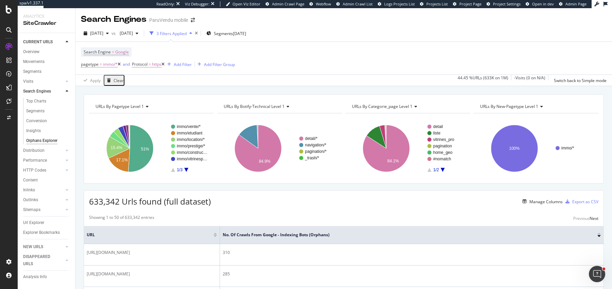
click at [93, 202] on span "633,342 Urls found (full dataset)" at bounding box center [150, 201] width 122 height 11
click at [117, 201] on span "633,342 Urls found (full dataset)" at bounding box center [150, 201] width 122 height 11
drag, startPoint x: 117, startPoint y: 201, endPoint x: 89, endPoint y: 201, distance: 27.6
click at [89, 201] on span "633,342 Urls found (full dataset)" at bounding box center [150, 201] width 122 height 11
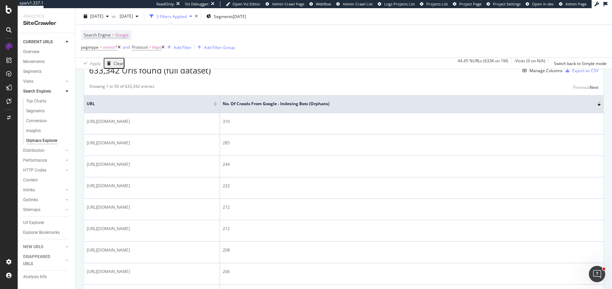
scroll to position [138, 0]
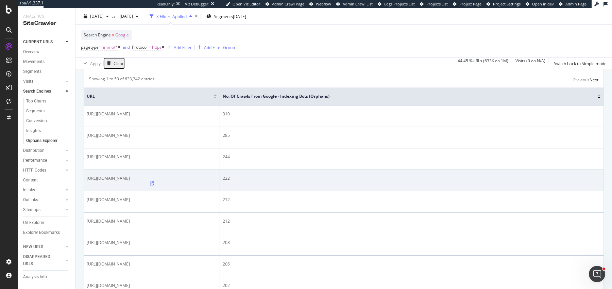
click at [130, 181] on span "https://www.paruvendu.fr/immobilier/vente/maison/t4/espagne/" at bounding box center [108, 178] width 43 height 6
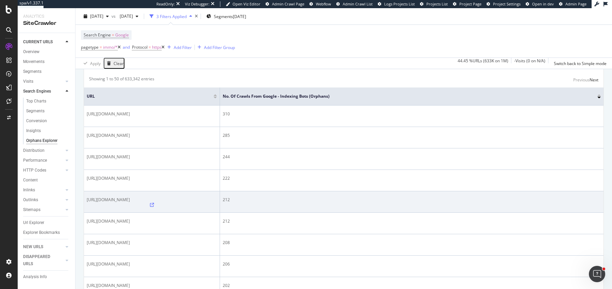
click at [130, 202] on span "https://www.paruvendu.fr/immobilier/location/appartement/t5/paris/" at bounding box center [108, 200] width 43 height 6
click at [154, 207] on icon at bounding box center [152, 205] width 4 height 4
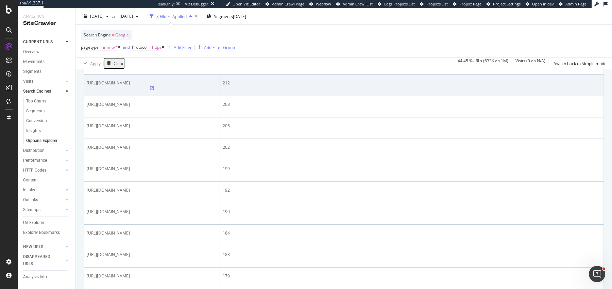
scroll to position [290, 0]
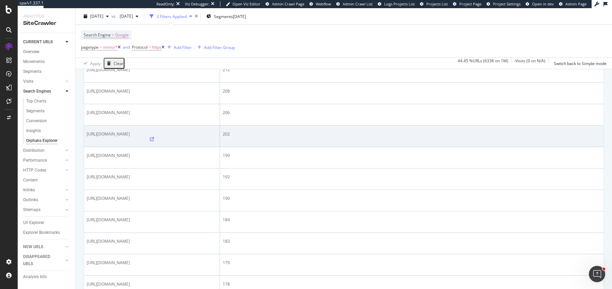
click at [130, 137] on span "https://www.paruvendu.fr/immobilier/vente/remise-grange/nord-59/" at bounding box center [108, 134] width 43 height 6
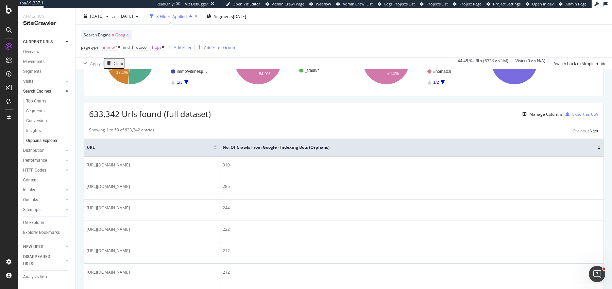
scroll to position [0, 0]
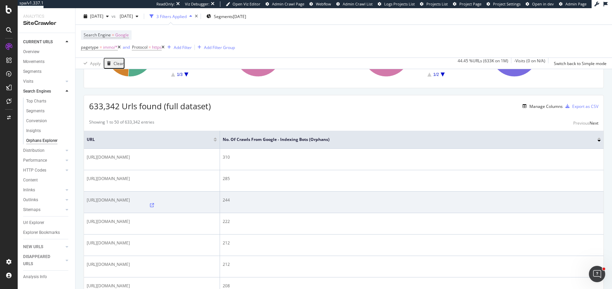
click at [94, 203] on span "https://www.paruvendu.fr/immobilier/vente/remise-grange/drome-26/" at bounding box center [108, 200] width 43 height 6
copy div "https://www.paruvendu.fr/immobilier/vente/remise-grange/drome-26/"
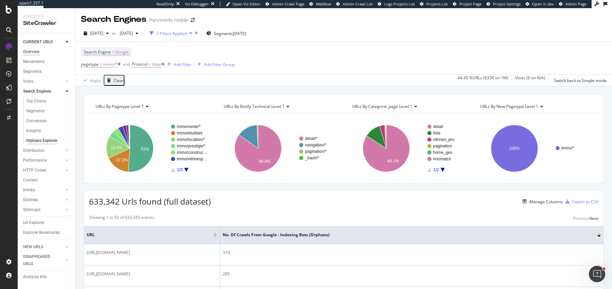
click at [38, 51] on div "Overview" at bounding box center [31, 51] width 16 height 7
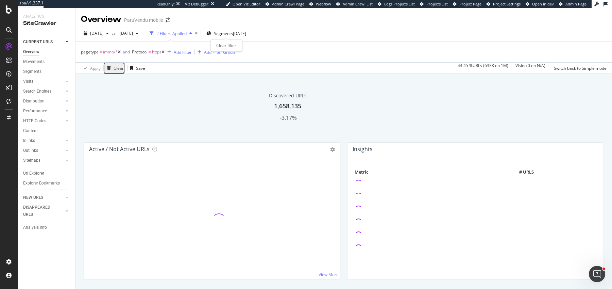
click at [198, 33] on icon "times" at bounding box center [196, 33] width 3 height 4
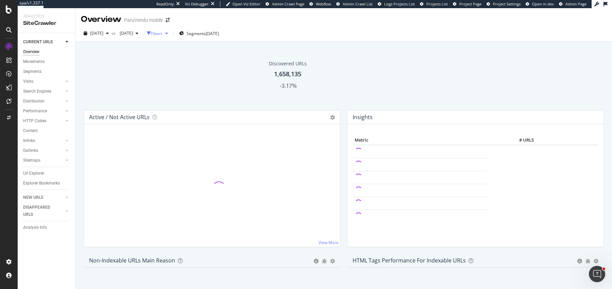
click at [163, 35] on div "Filters" at bounding box center [157, 34] width 12 height 6
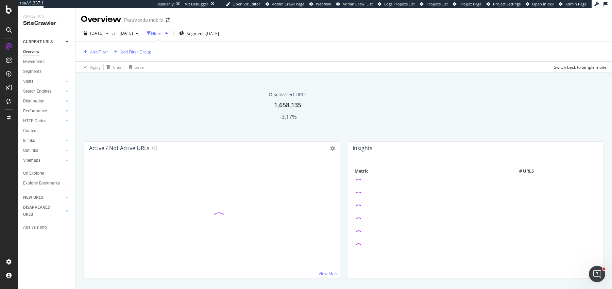
click at [97, 53] on div "Add Filter" at bounding box center [99, 52] width 18 height 6
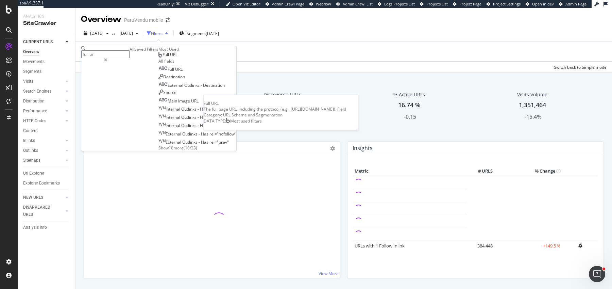
type input "full url"
click at [159, 58] on div "Full URL Full URL The full page URL, including the protocol (e.g., https://www.…" at bounding box center [198, 55] width 78 height 6
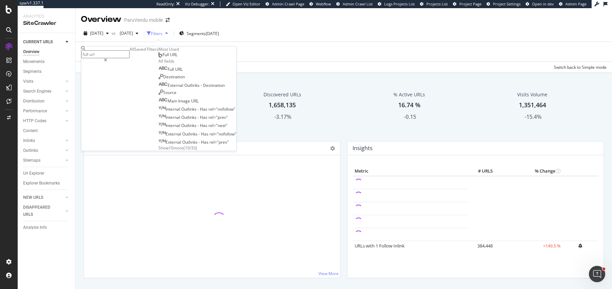
click at [163, 57] on span "Full URL" at bounding box center [170, 55] width 15 height 6
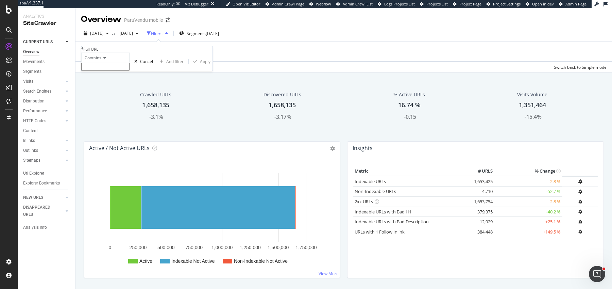
click at [111, 71] on input "text" at bounding box center [105, 67] width 48 height 8
paste input "https://www.paruvendu.fr/immobilier/vente/remise-grange/drome-26/"
type input "https://www.paruvendu.fr/immobilier/vente/remise-grange/drome-26/"
click at [200, 66] on div "Apply" at bounding box center [205, 64] width 11 height 6
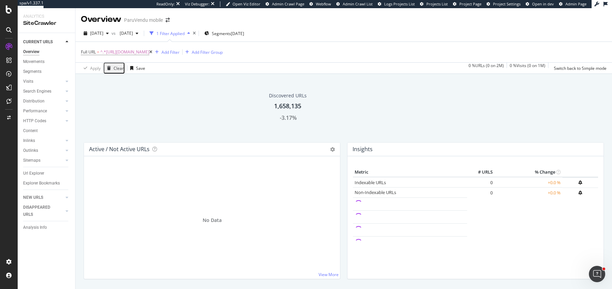
click at [152, 52] on icon at bounding box center [150, 52] width 3 height 4
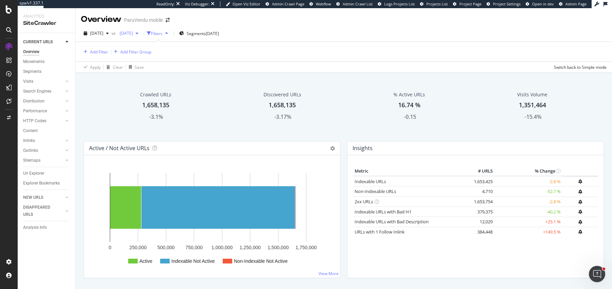
click at [141, 36] on div "[DATE]" at bounding box center [129, 33] width 24 height 10
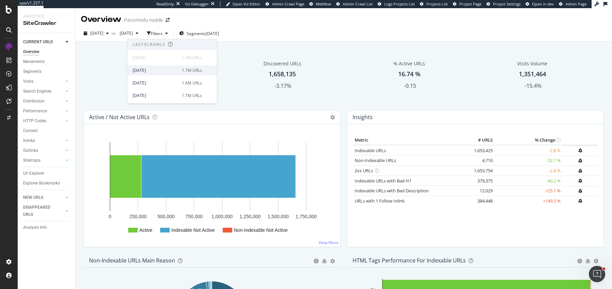
click at [152, 66] on div "2025 Aug. 7th 1.7M URLs" at bounding box center [172, 70] width 90 height 10
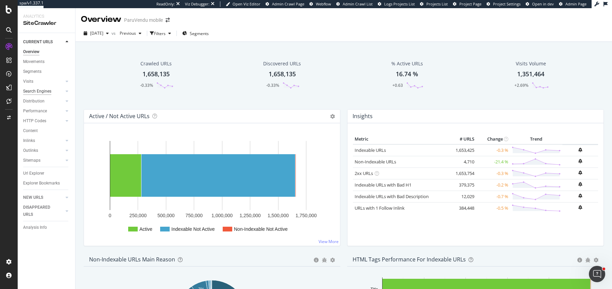
click at [34, 94] on div "Search Engines" at bounding box center [37, 91] width 28 height 7
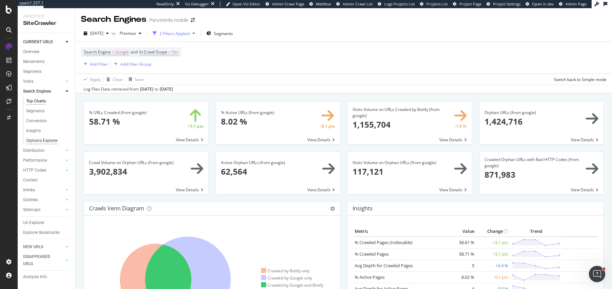
click at [44, 140] on div "Orphans Explorer" at bounding box center [42, 140] width 32 height 7
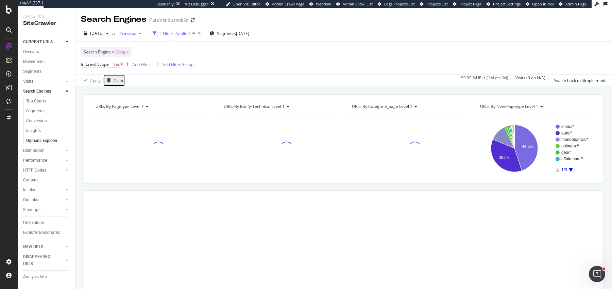
click at [143, 37] on div "Previous" at bounding box center [130, 33] width 27 height 10
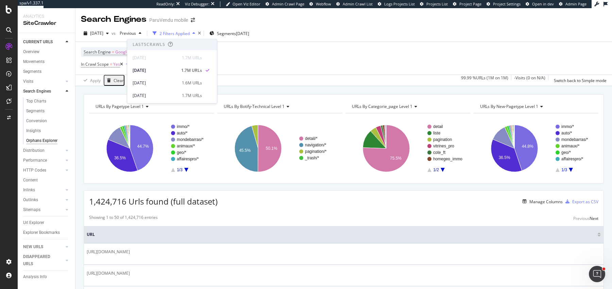
click at [121, 65] on icon at bounding box center [121, 64] width 3 height 4
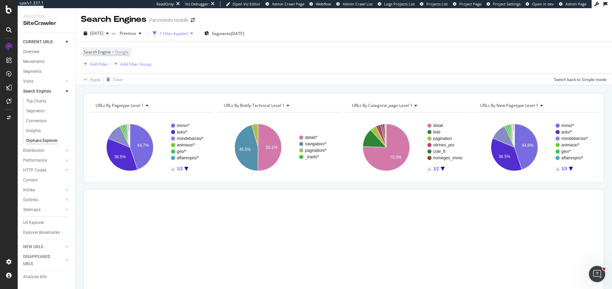
click at [206, 86] on div "URLs By pagetype Level 1 Chart (by Value) Table Expand Export as CSV Export as …" at bounding box center [344, 187] width 537 height 204
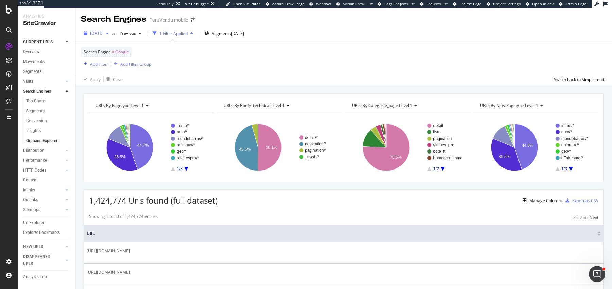
click at [112, 36] on div "[DATE]" at bounding box center [96, 33] width 31 height 10
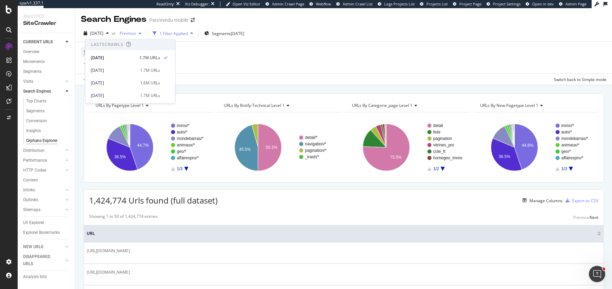
click at [135, 32] on span "Previous" at bounding box center [126, 33] width 19 height 6
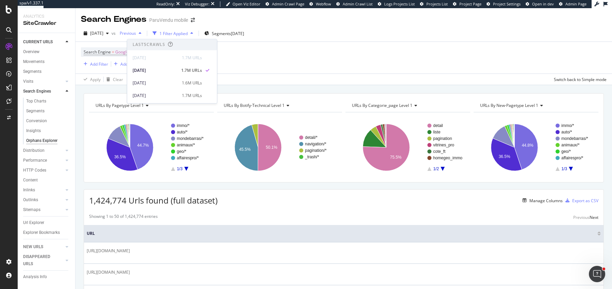
click at [136, 32] on span "Previous" at bounding box center [126, 33] width 19 height 6
click at [262, 89] on div "URLs By pagetype Level 1 Chart (by Value) Table Expand Export as CSV Export as …" at bounding box center [344, 187] width 537 height 204
click at [76, 87] on div "URLs By pagetype Level 1 Chart (by Value) Table Expand Export as CSV Export as …" at bounding box center [344, 187] width 537 height 204
click at [79, 87] on div "URLs By pagetype Level 1 Chart (by Value) Table Expand Export as CSV Export as …" at bounding box center [344, 187] width 537 height 204
click at [27, 49] on div "Overview" at bounding box center [31, 51] width 16 height 7
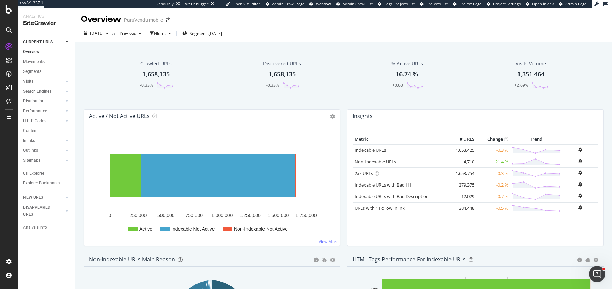
click at [344, 116] on div "Insights × Close Chart overview-insight-panel - API Requests List Area Type Req…" at bounding box center [476, 181] width 264 height 144
click at [343, 115] on div "Active / Not Active URLs Chart (by Value) Chart (by Percentage) Table Expand Ex…" at bounding box center [212, 181] width 264 height 144
click at [331, 44] on div "Crawled URLs 1,658,135 -0.33% Discovered URLs 1,658,135 -0.33% % Active URLs 16…" at bounding box center [344, 182] width 537 height 281
click at [343, 114] on div "Active / Not Active URLs Chart (by Value) Chart (by Percentage) Table Expand Ex…" at bounding box center [212, 181] width 264 height 144
click at [343, 148] on div "Active / Not Active URLs Chart (by Value) Chart (by Percentage) Table Expand Ex…" at bounding box center [212, 181] width 264 height 144
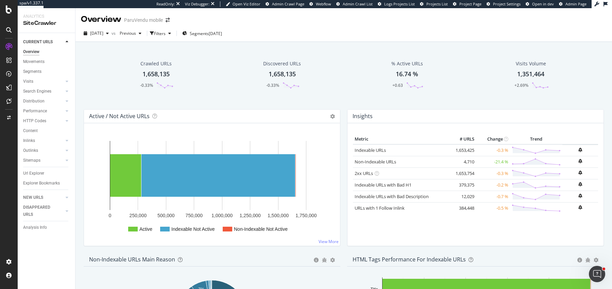
click at [343, 113] on div "Active / Not Active URLs Chart (by Value) Chart (by Percentage) Table Expand Ex…" at bounding box center [212, 181] width 264 height 144
click at [342, 114] on div "Active / Not Active URLs Chart (by Value) Chart (by Percentage) Table Expand Ex…" at bounding box center [212, 181] width 264 height 144
click at [343, 114] on div "Active / Not Active URLs Chart (by Value) Chart (by Percentage) Table Expand Ex…" at bounding box center [212, 181] width 264 height 144
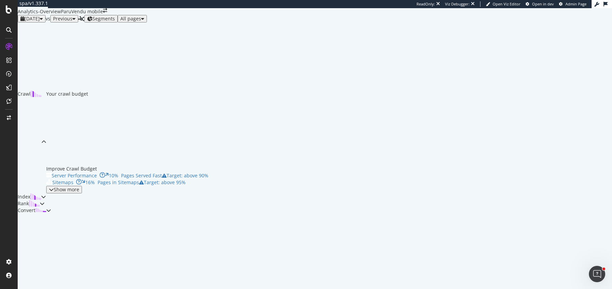
click at [72, 22] on span "Previous" at bounding box center [62, 18] width 19 height 6
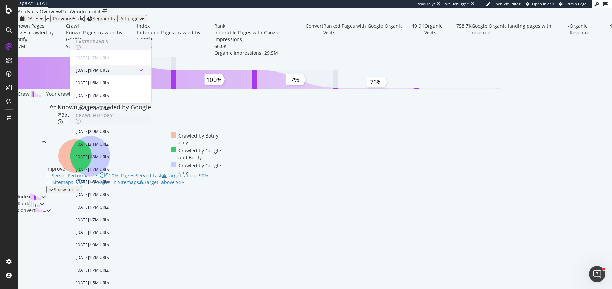
scroll to position [167, 0]
click at [87, 242] on div "[DATE]" at bounding box center [82, 245] width 13 height 6
